Goal: Transaction & Acquisition: Download file/media

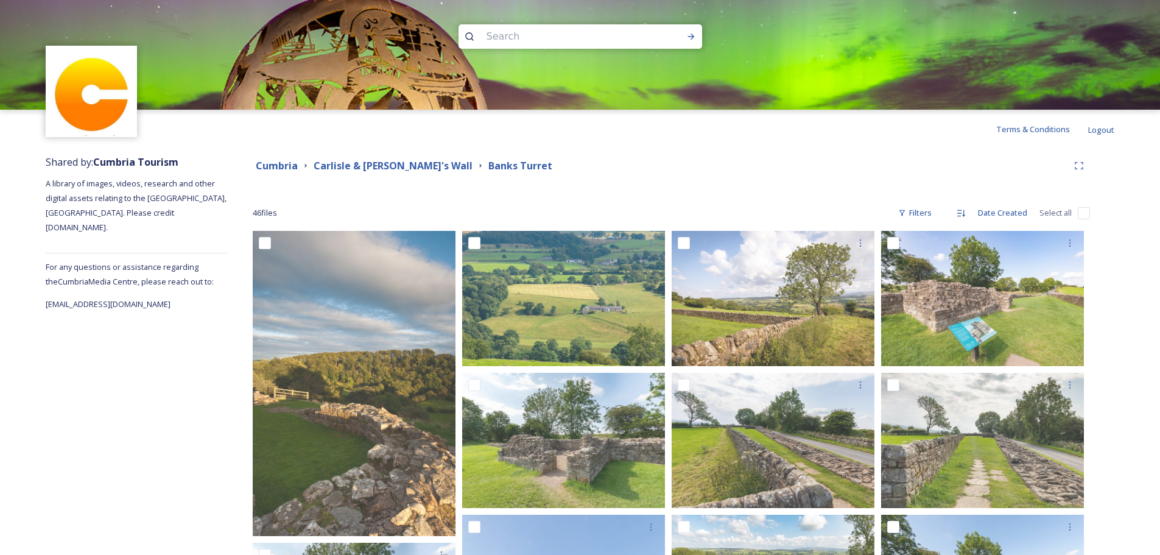
click at [506, 27] on input at bounding box center [563, 36] width 167 height 27
type input "whinlatter"
click at [692, 33] on icon at bounding box center [691, 37] width 10 height 10
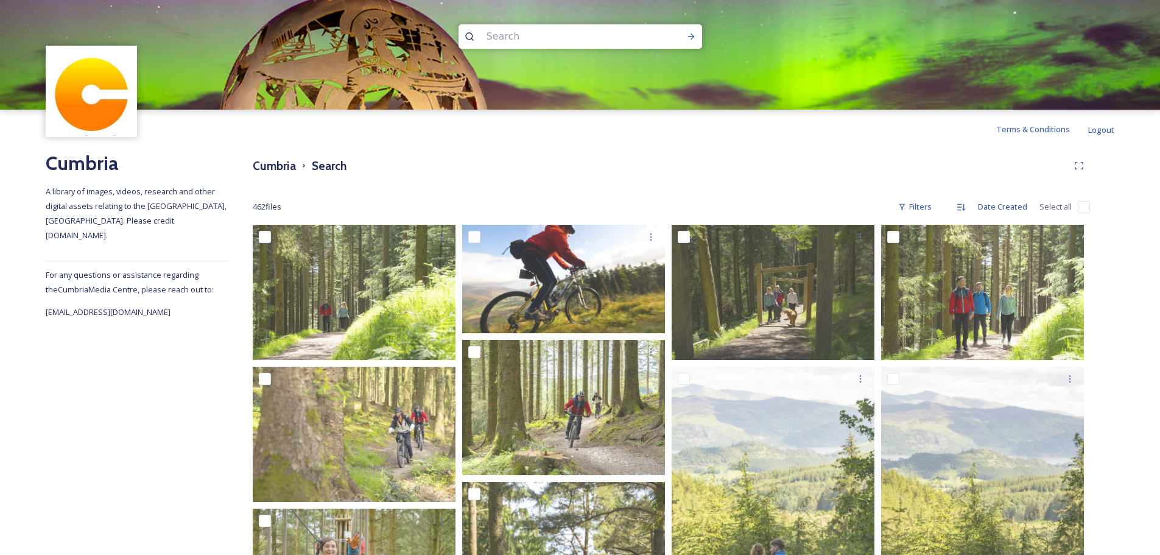
click at [537, 37] on input at bounding box center [563, 36] width 167 height 27
type input "grizedale"
click at [693, 33] on icon at bounding box center [691, 37] width 10 height 10
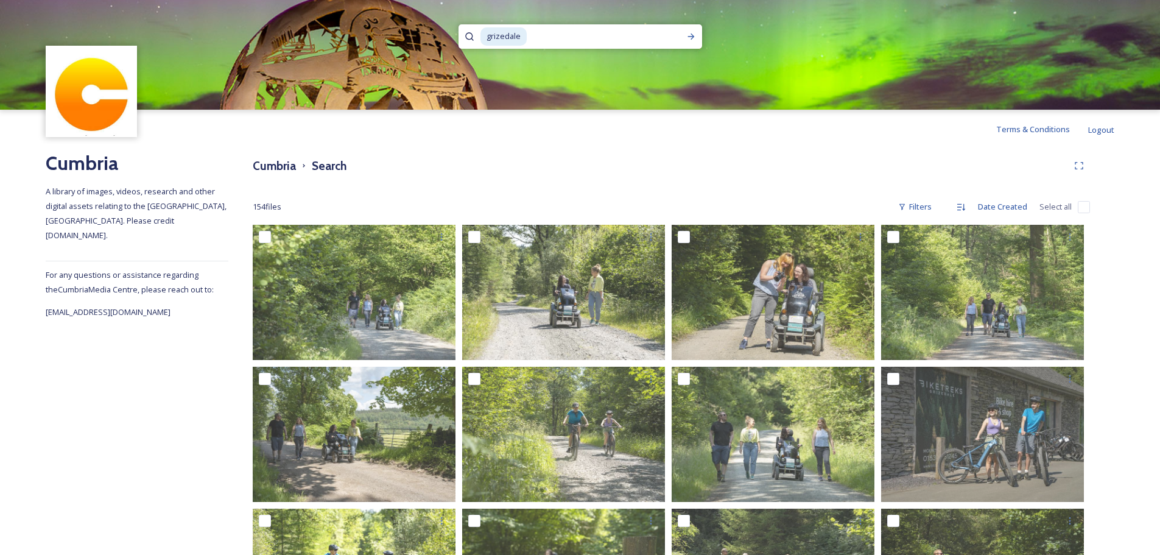
click at [560, 32] on input at bounding box center [599, 36] width 143 height 27
type input "autumn"
click at [689, 29] on div "Run Search" at bounding box center [691, 37] width 22 height 22
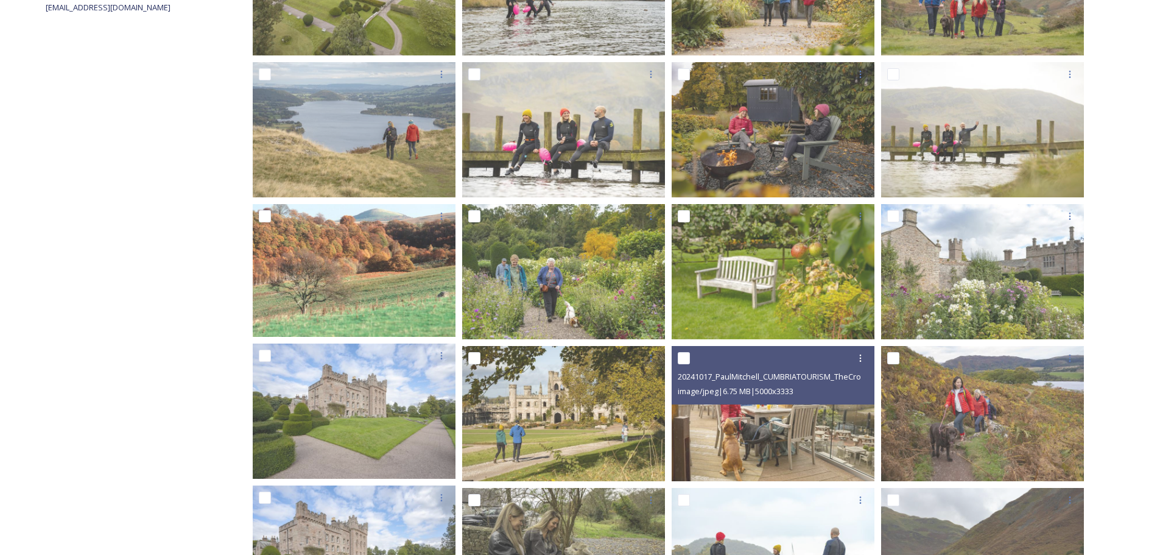
scroll to position [415, 0]
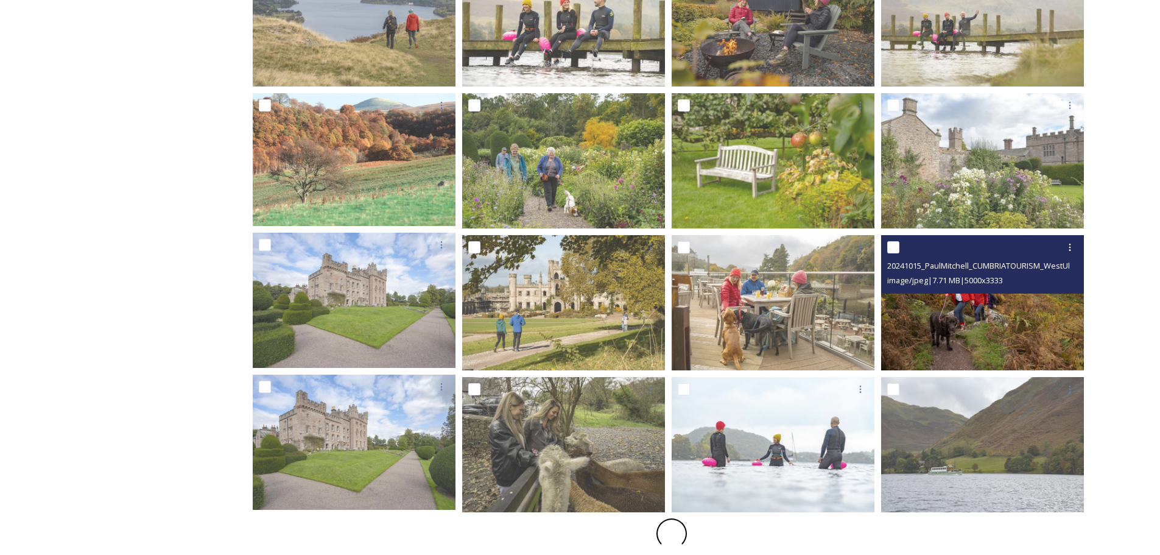
click at [1069, 311] on img at bounding box center [982, 302] width 203 height 135
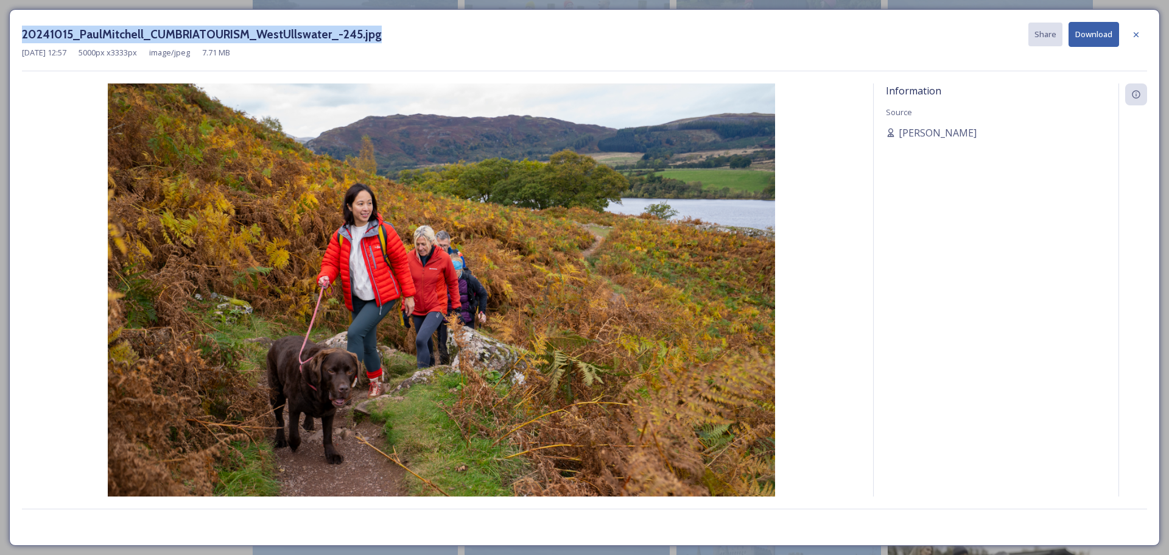
drag, startPoint x: 750, startPoint y: 35, endPoint x: 350, endPoint y: 189, distance: 428.3
click at [0, 86] on html "grizedale autumn Terms & Conditions Logout Cumbria A library of images, videos,…" at bounding box center [584, 518] width 1169 height 1867
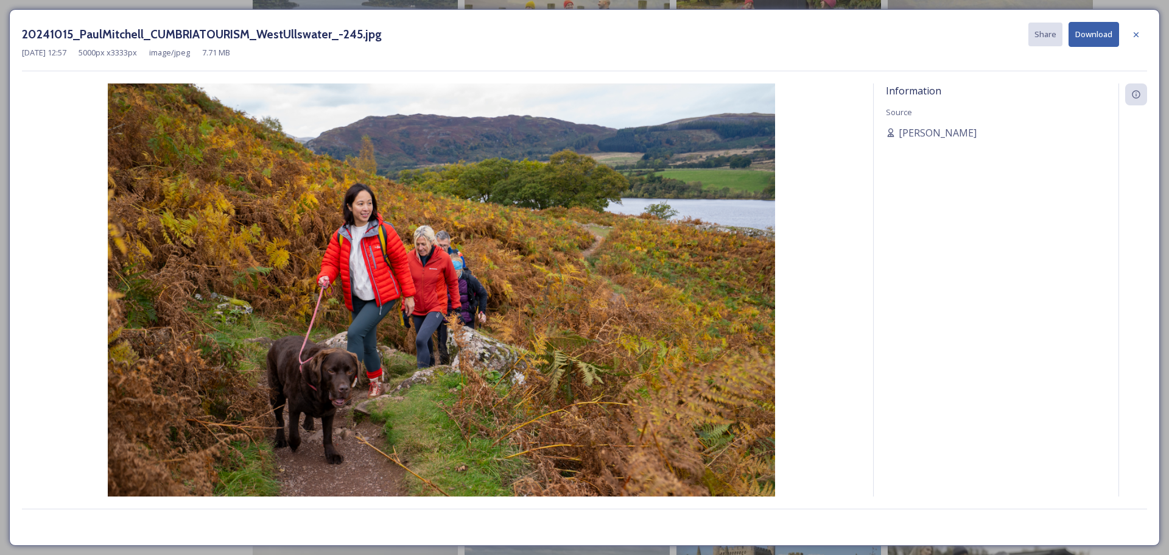
click at [1136, 32] on icon at bounding box center [1136, 35] width 10 height 10
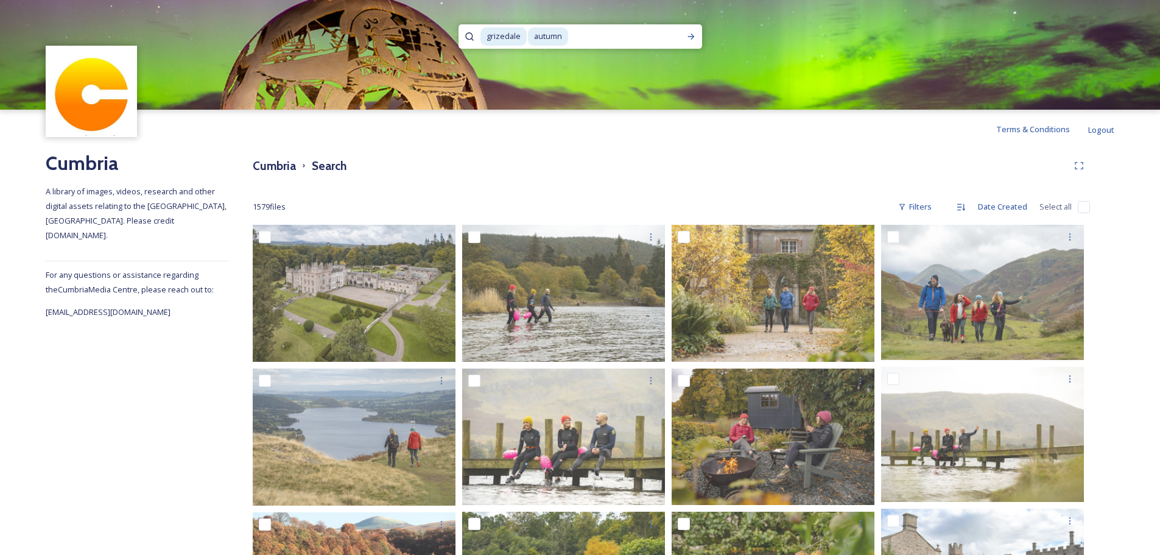
click at [599, 41] on input at bounding box center [624, 36] width 111 height 27
type input "a"
type input "g"
type input "whinaltter"
click at [690, 41] on icon at bounding box center [691, 37] width 10 height 10
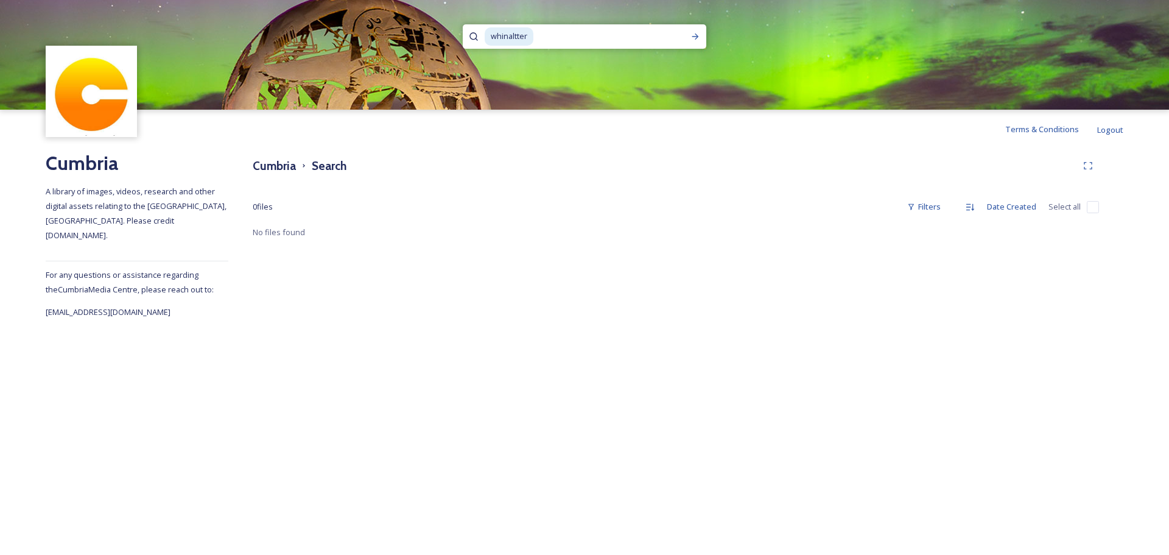
click at [553, 35] on input at bounding box center [606, 36] width 142 height 27
drag, startPoint x: 544, startPoint y: 38, endPoint x: 444, endPoint y: 43, distance: 99.4
click at [444, 43] on div "whinaltter" at bounding box center [584, 55] width 1169 height 110
type input "whinlatter"
click at [700, 35] on div "Run Search" at bounding box center [695, 37] width 22 height 22
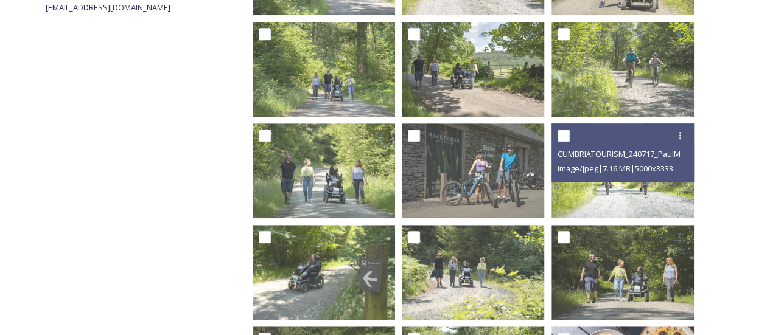
scroll to position [548, 0]
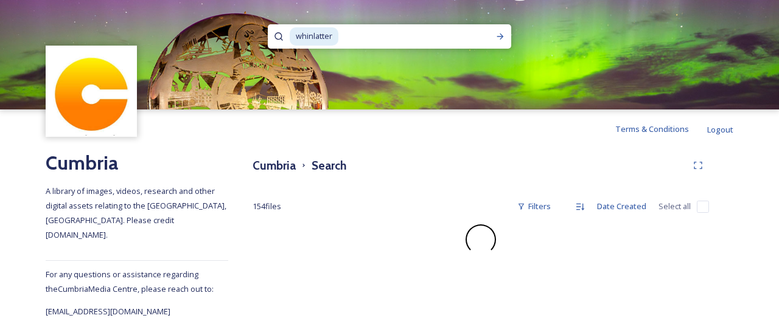
click at [365, 36] on input at bounding box center [411, 36] width 142 height 27
type input "w"
type input "u"
type input "autumn"
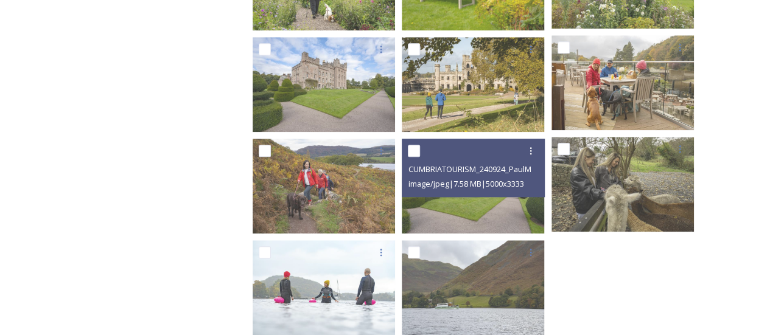
scroll to position [637, 0]
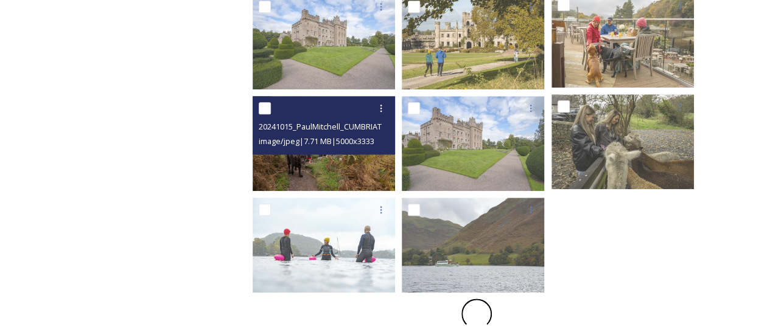
click at [360, 134] on div "image/jpeg | 7.71 MB | 5000 x 3333" at bounding box center [325, 141] width 133 height 15
click at [366, 135] on div "image/jpeg | 7.71 MB | 5000 x 3333" at bounding box center [325, 141] width 133 height 15
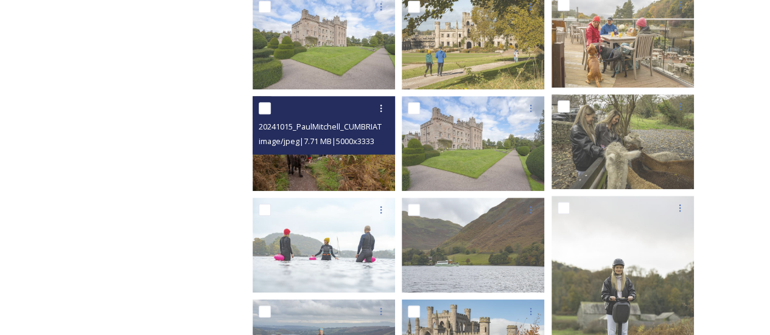
click at [287, 120] on div "20241015_PaulMitchell_CUMBRIATOURISM_WestUllswater_-245.jpg" at bounding box center [325, 126] width 133 height 15
click at [270, 110] on input "checkbox" at bounding box center [265, 108] width 12 height 12
checkbox input "true"
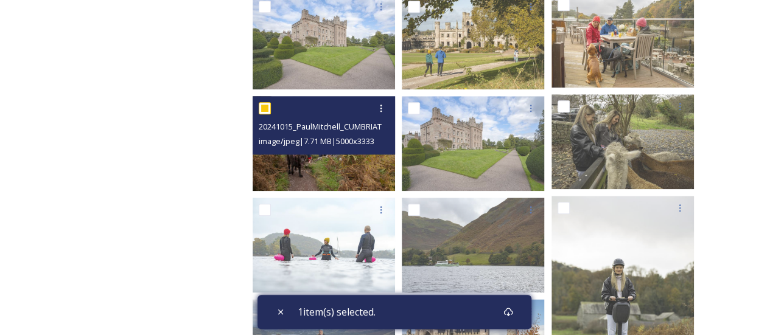
click at [320, 162] on img at bounding box center [324, 143] width 142 height 95
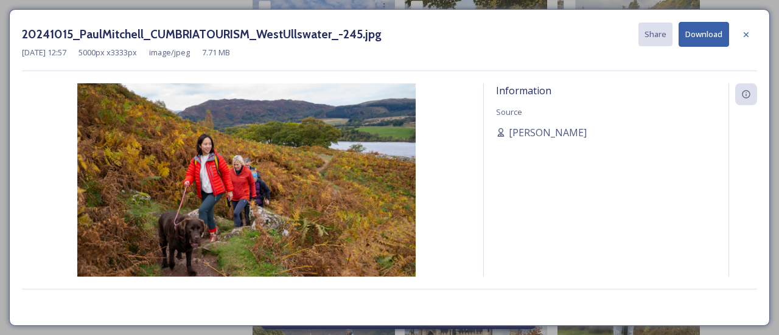
click at [697, 40] on button "Download" at bounding box center [704, 34] width 51 height 25
drag, startPoint x: 742, startPoint y: 30, endPoint x: 745, endPoint y: 41, distance: 11.4
click at [742, 30] on icon at bounding box center [747, 35] width 10 height 10
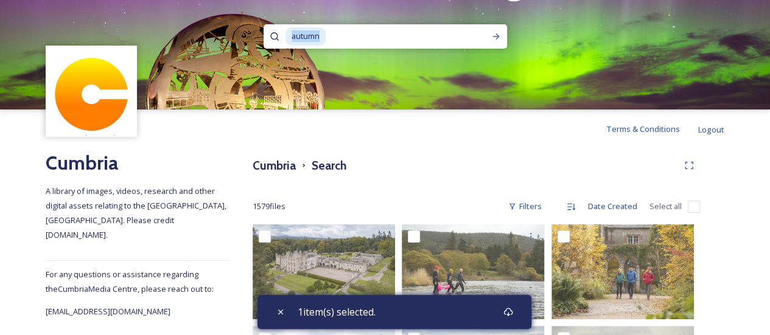
drag, startPoint x: 326, startPoint y: 38, endPoint x: 274, endPoint y: 36, distance: 51.8
click at [274, 36] on div "autumn" at bounding box center [386, 36] width 244 height 24
drag, startPoint x: 384, startPoint y: 31, endPoint x: 286, endPoint y: 30, distance: 97.4
click at [286, 30] on div "arnside" at bounding box center [380, 36] width 188 height 24
drag, startPoint x: 381, startPoint y: 38, endPoint x: 267, endPoint y: 29, distance: 114.3
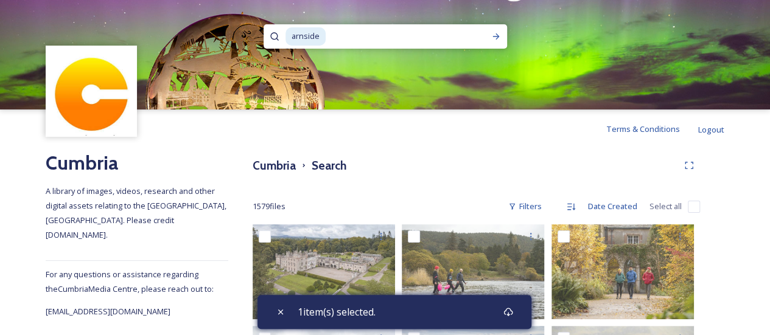
click at [267, 29] on div "arnside" at bounding box center [386, 36] width 244 height 24
type input "a"
type input "ulverston"
click at [495, 37] on icon at bounding box center [496, 37] width 10 height 10
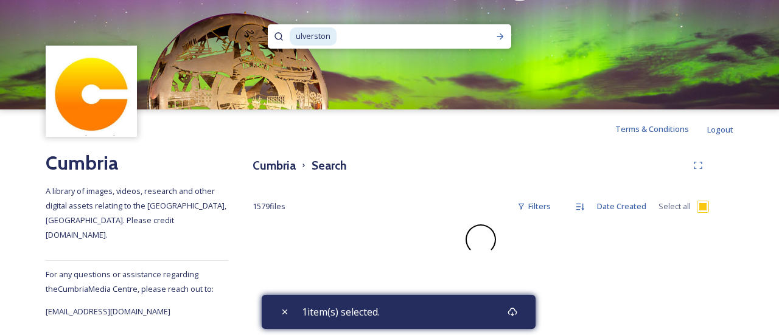
checkbox input "false"
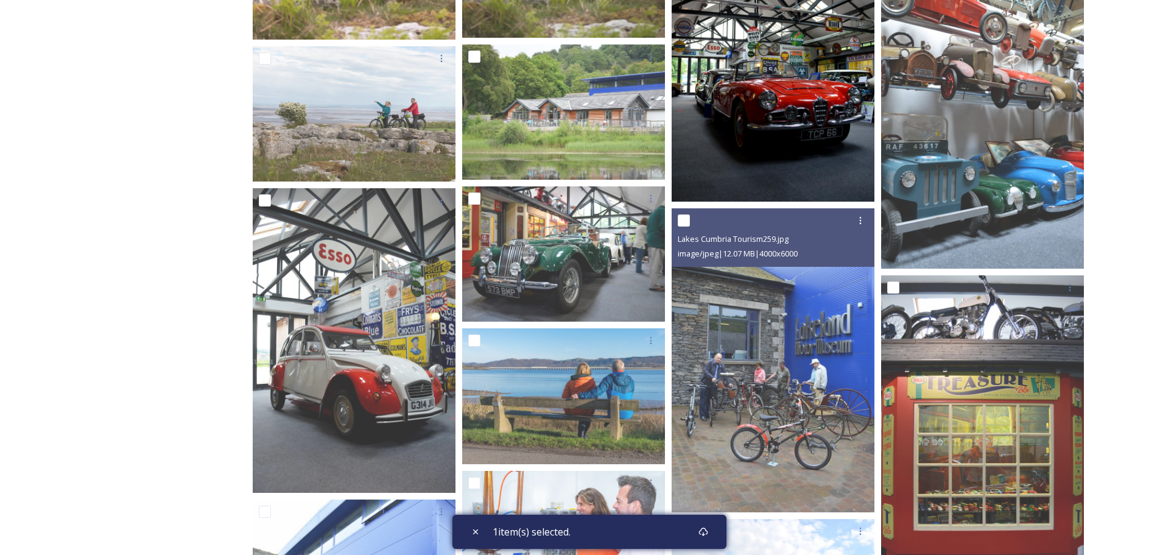
scroll to position [1017, 0]
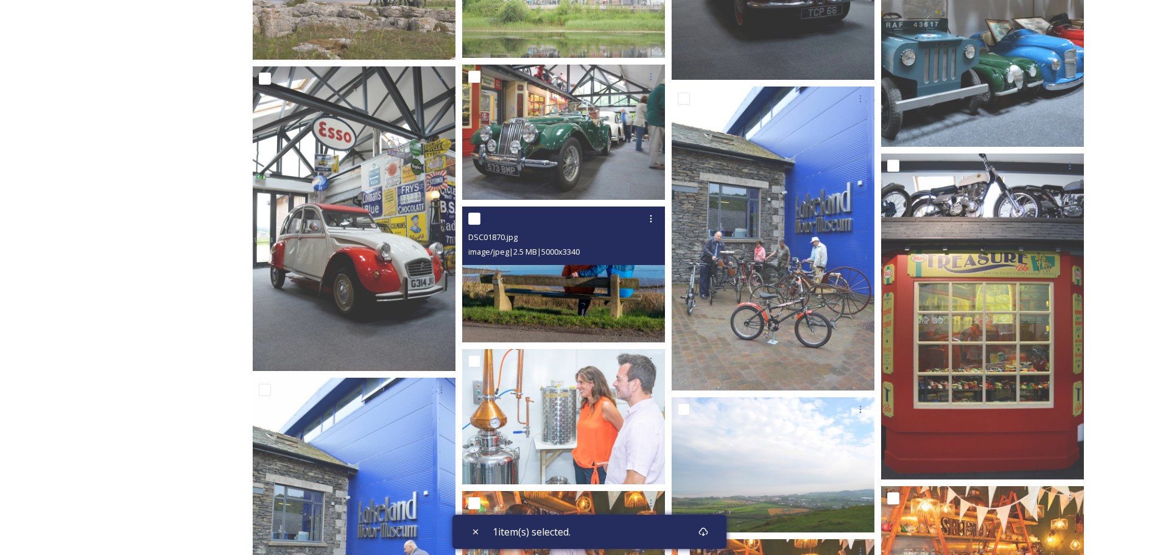
click at [619, 290] on img at bounding box center [563, 274] width 203 height 136
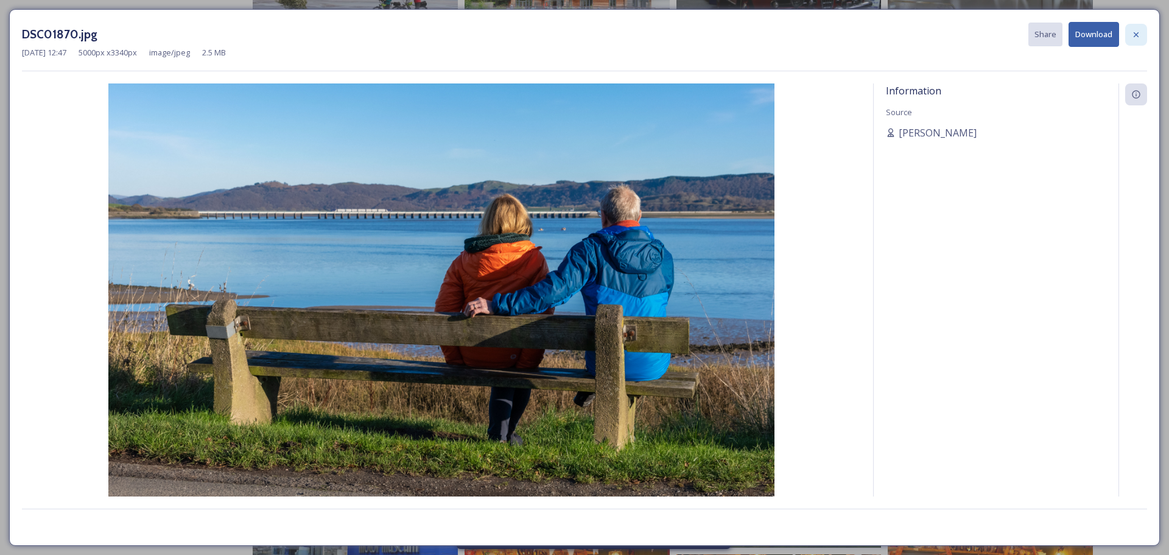
click at [1139, 37] on icon at bounding box center [1136, 35] width 10 height 10
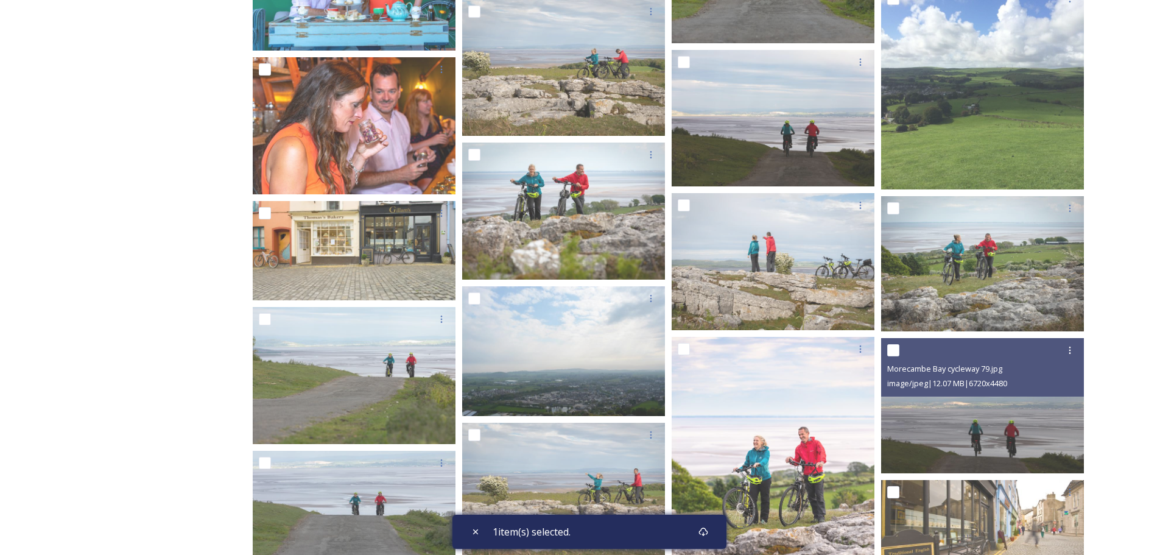
scroll to position [2053, 0]
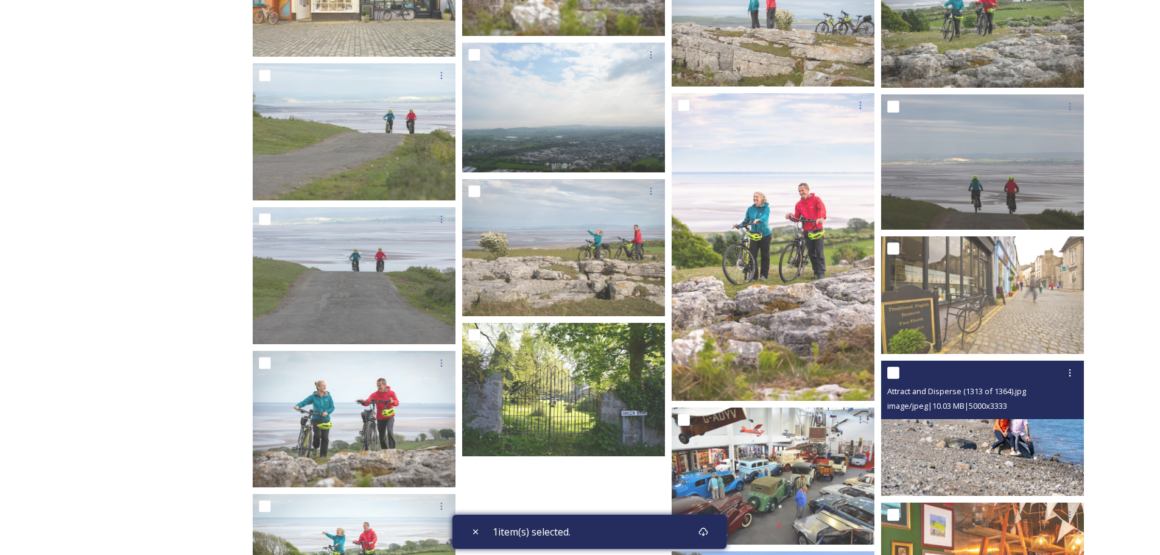
click at [1019, 437] on img at bounding box center [982, 427] width 203 height 135
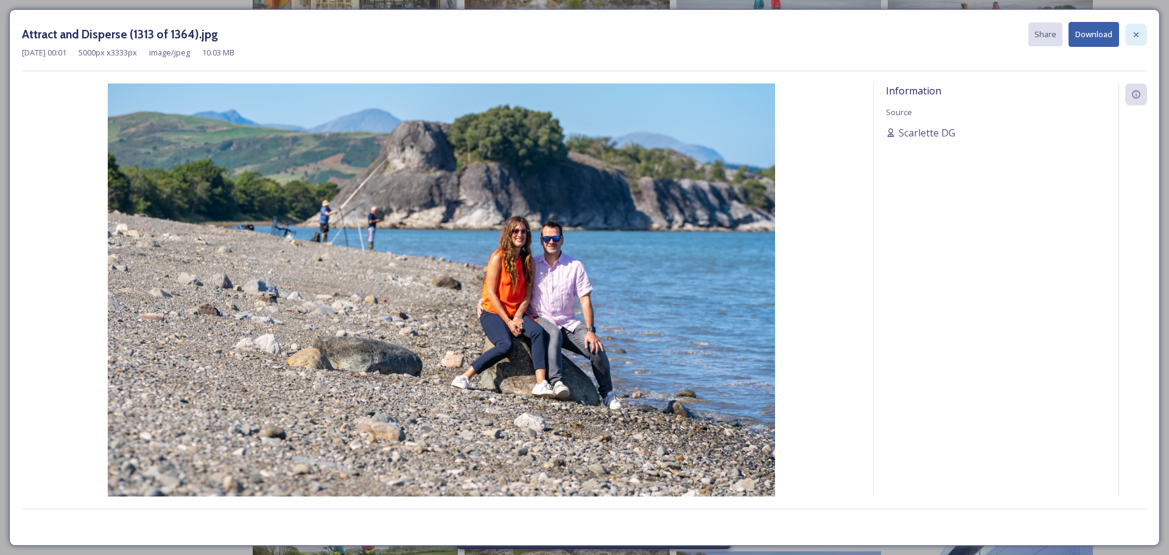
click at [1138, 39] on icon at bounding box center [1136, 35] width 10 height 10
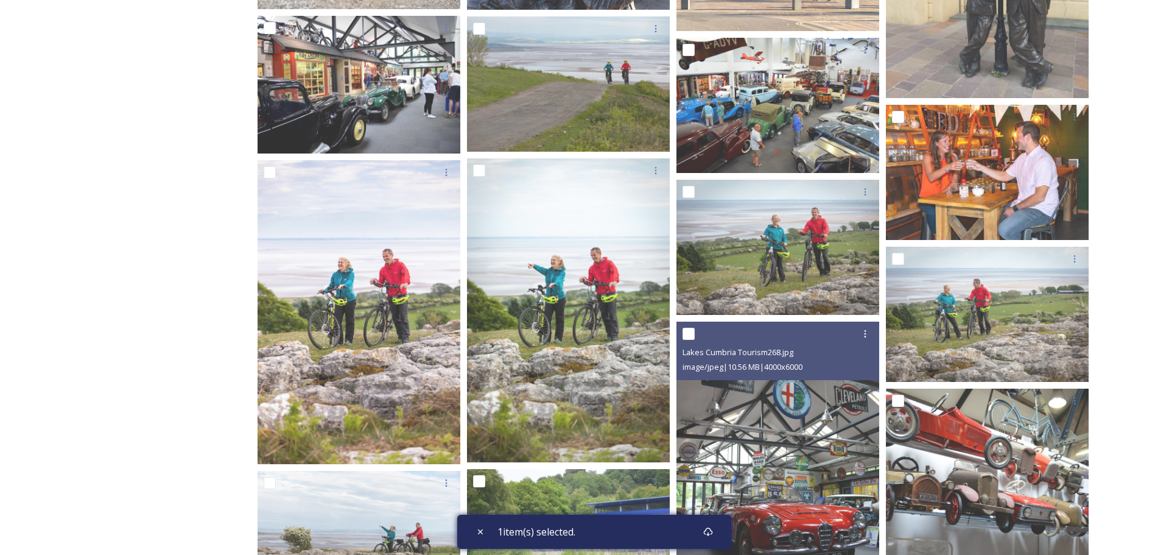
scroll to position [837, 0]
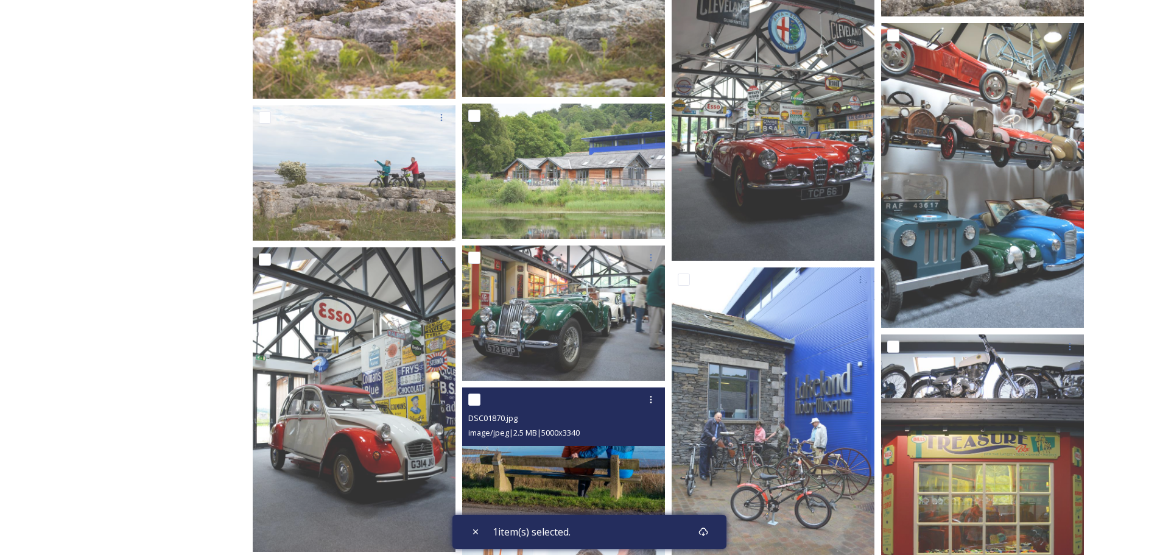
click at [636, 477] on img at bounding box center [563, 455] width 203 height 136
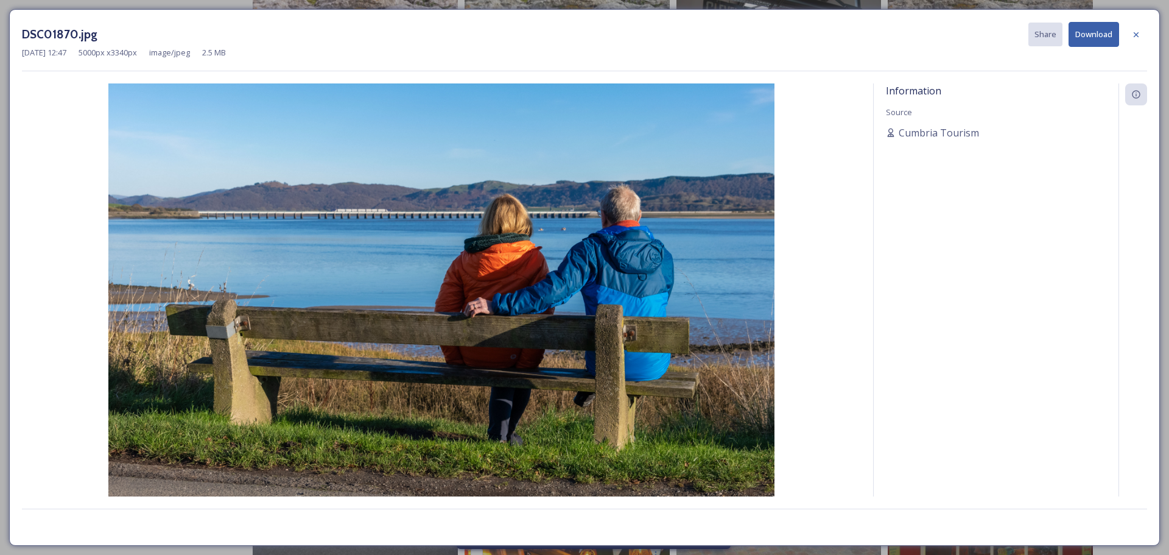
click at [1083, 37] on button "Download" at bounding box center [1094, 34] width 51 height 25
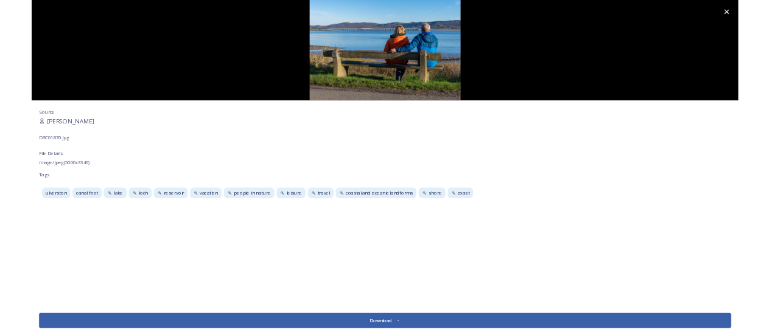
scroll to position [828, 0]
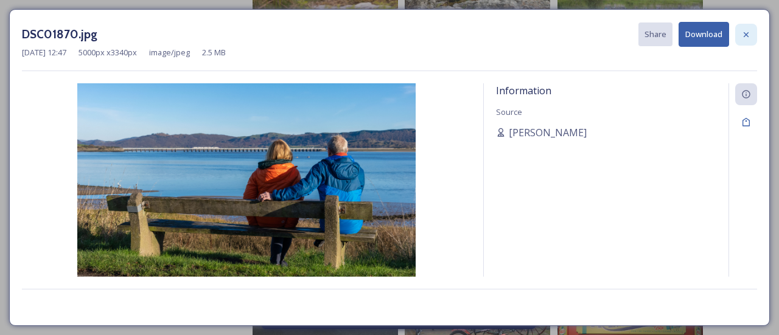
click at [742, 37] on icon at bounding box center [747, 35] width 10 height 10
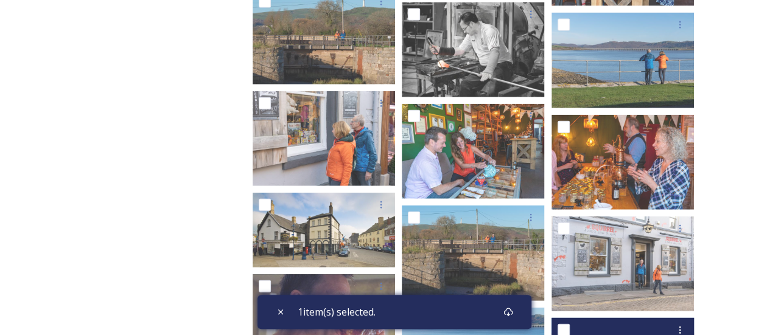
scroll to position [3568, 0]
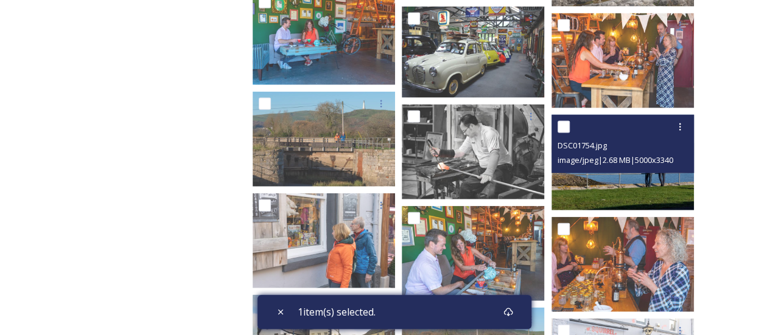
click at [589, 189] on img at bounding box center [623, 162] width 142 height 95
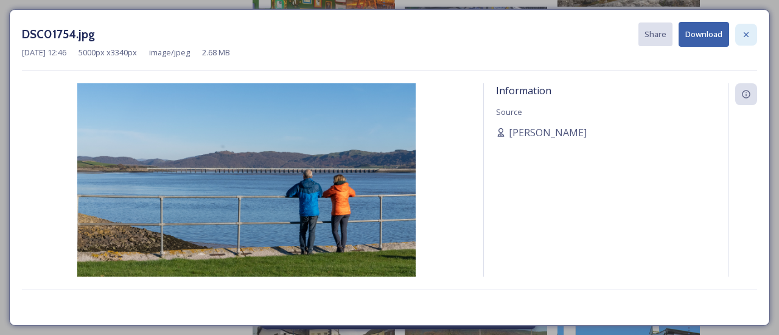
click at [746, 38] on icon at bounding box center [747, 35] width 10 height 10
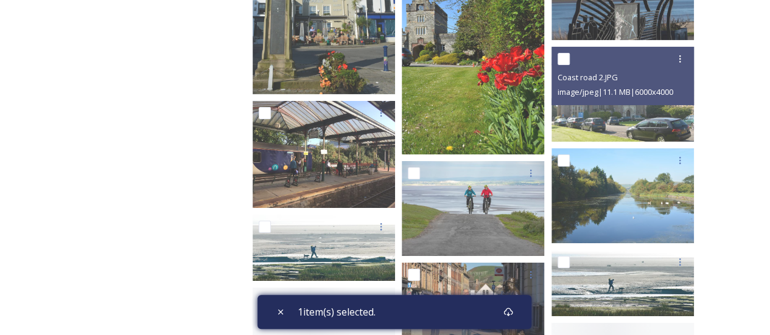
scroll to position [4481, 0]
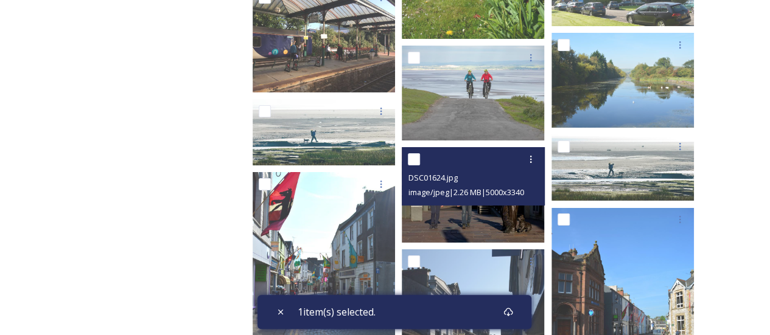
click at [486, 211] on img at bounding box center [473, 194] width 142 height 95
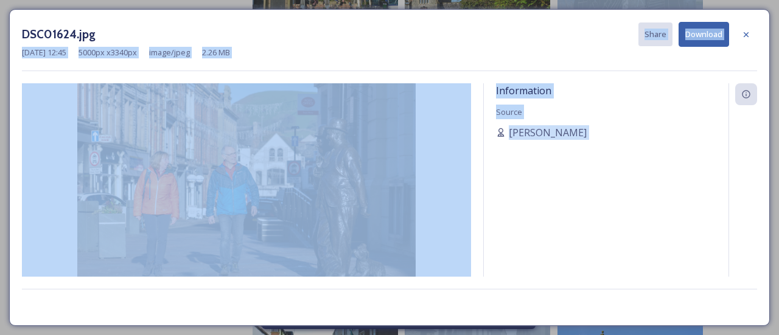
drag, startPoint x: 487, startPoint y: 35, endPoint x: 1174, endPoint y: 11, distance: 687.2
click at [667, 192] on div "Information Source [PERSON_NAME]" at bounding box center [606, 196] width 245 height 226
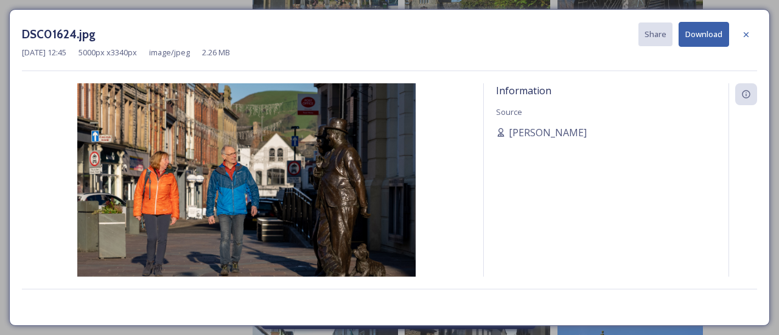
click at [250, 169] on img at bounding box center [246, 196] width 449 height 226
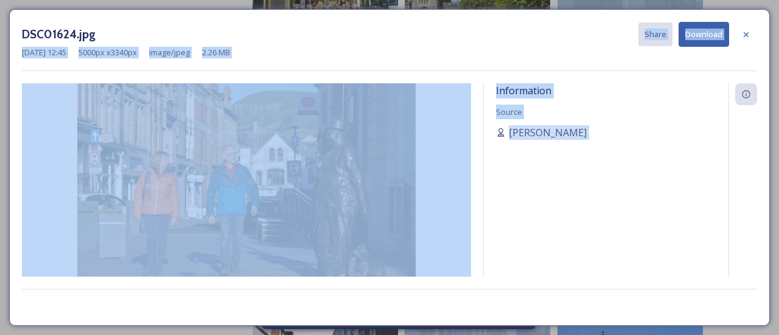
drag, startPoint x: 319, startPoint y: 27, endPoint x: 1134, endPoint y: 164, distance: 826.0
click at [541, 29] on div "DSC01624.jpg Share Download" at bounding box center [390, 34] width 736 height 25
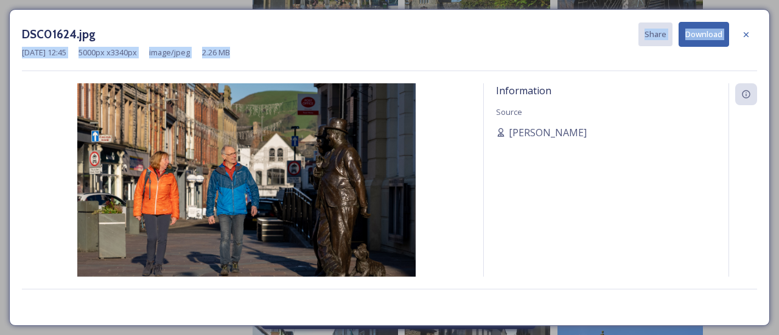
drag, startPoint x: 517, startPoint y: 27, endPoint x: 593, endPoint y: 63, distance: 83.9
click at [593, 63] on div "DSC01624.jpg Share Download [DATE] 12:45 5000 px x 3340 px image/jpeg 2.26 MB" at bounding box center [390, 46] width 736 height 49
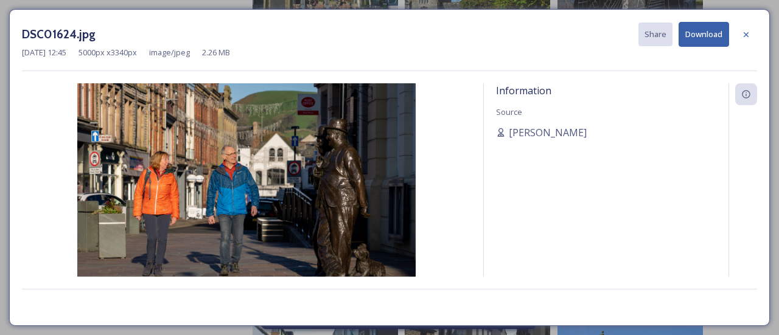
drag, startPoint x: 618, startPoint y: 242, endPoint x: 599, endPoint y: 204, distance: 42.2
click at [617, 239] on div "Information Source [PERSON_NAME]" at bounding box center [606, 196] width 245 height 226
click at [741, 30] on div at bounding box center [747, 35] width 22 height 22
